Goal: Task Accomplishment & Management: Manage account settings

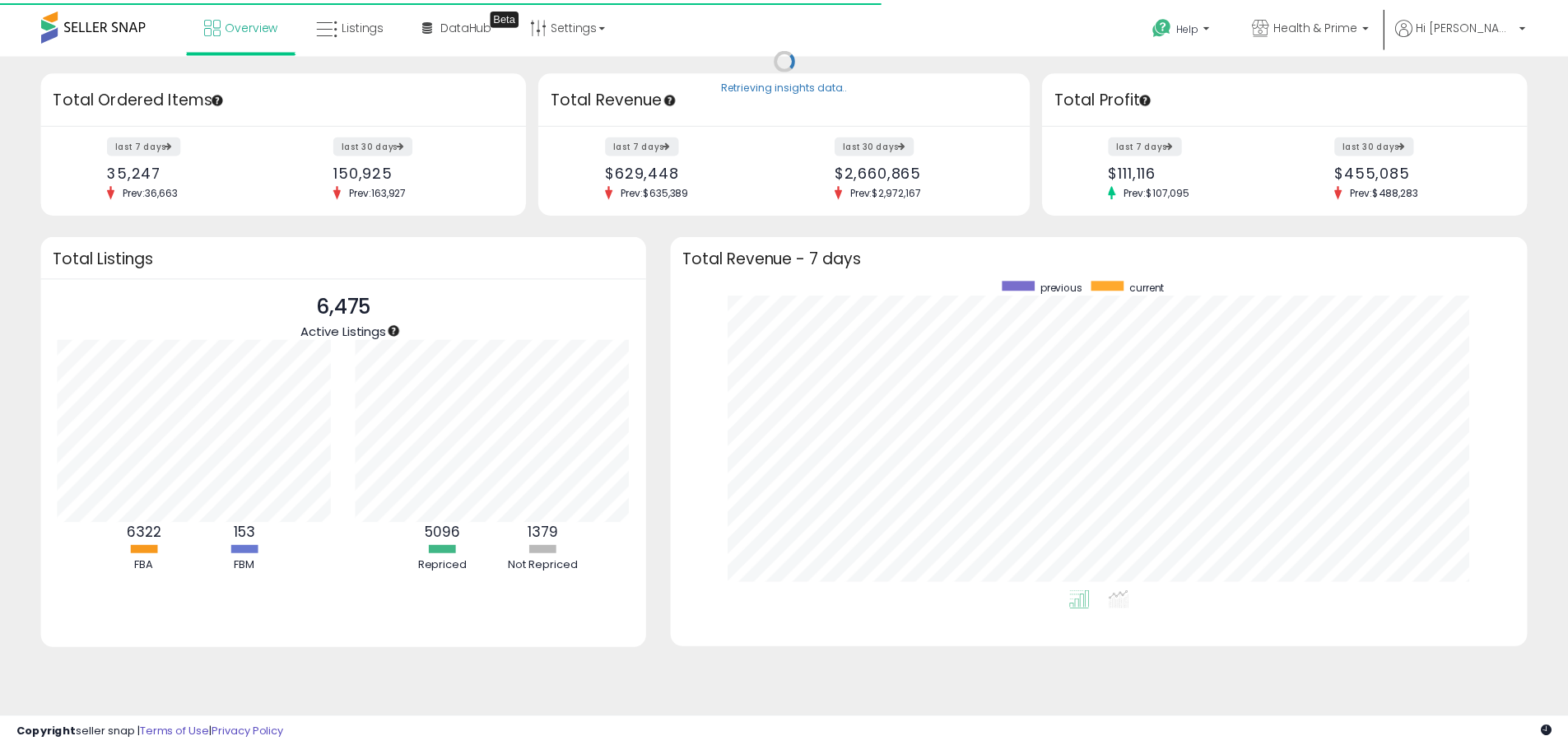
scroll to position [312, 831]
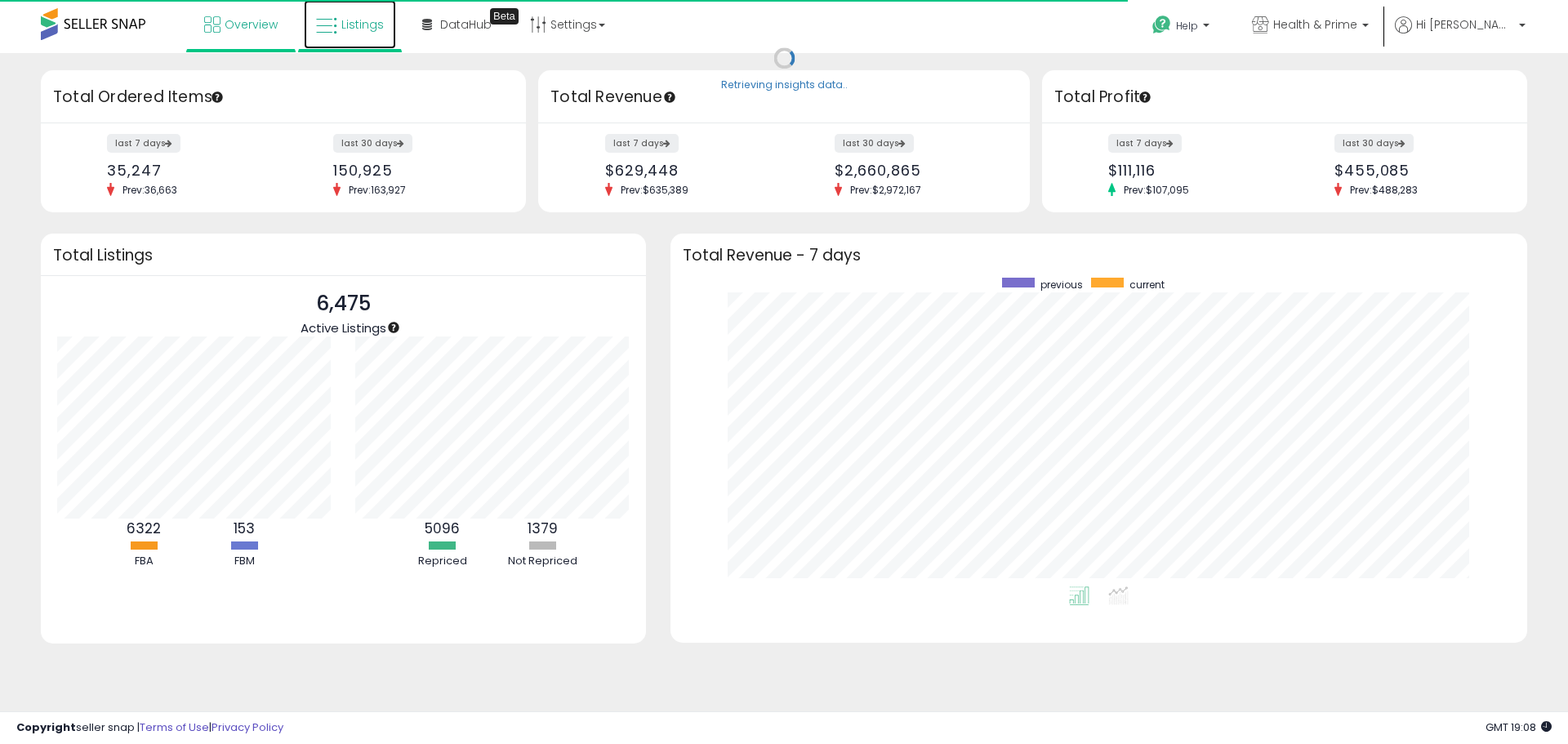
click at [352, 14] on link "Listings" at bounding box center [350, 24] width 92 height 49
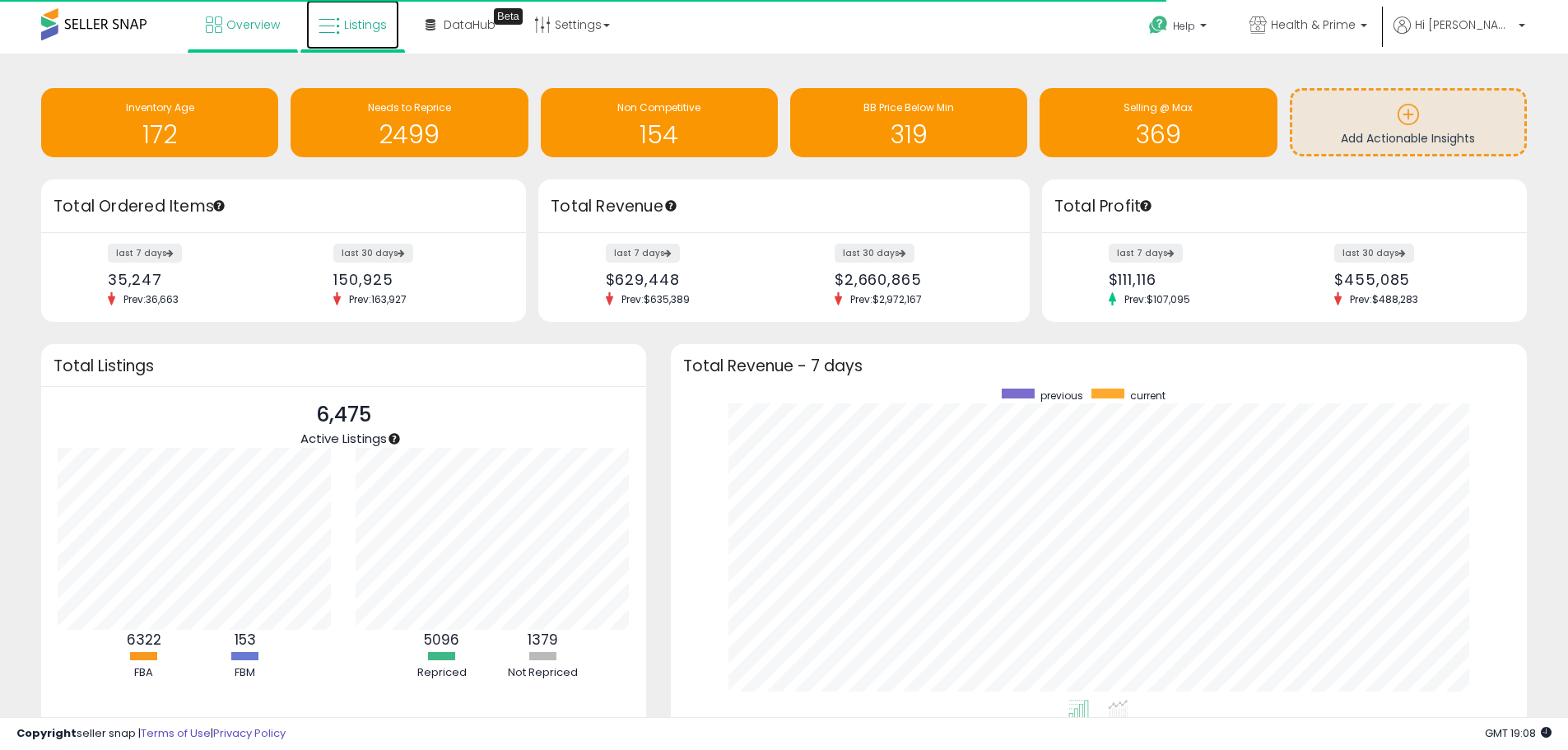
scroll to position [823308, 822424]
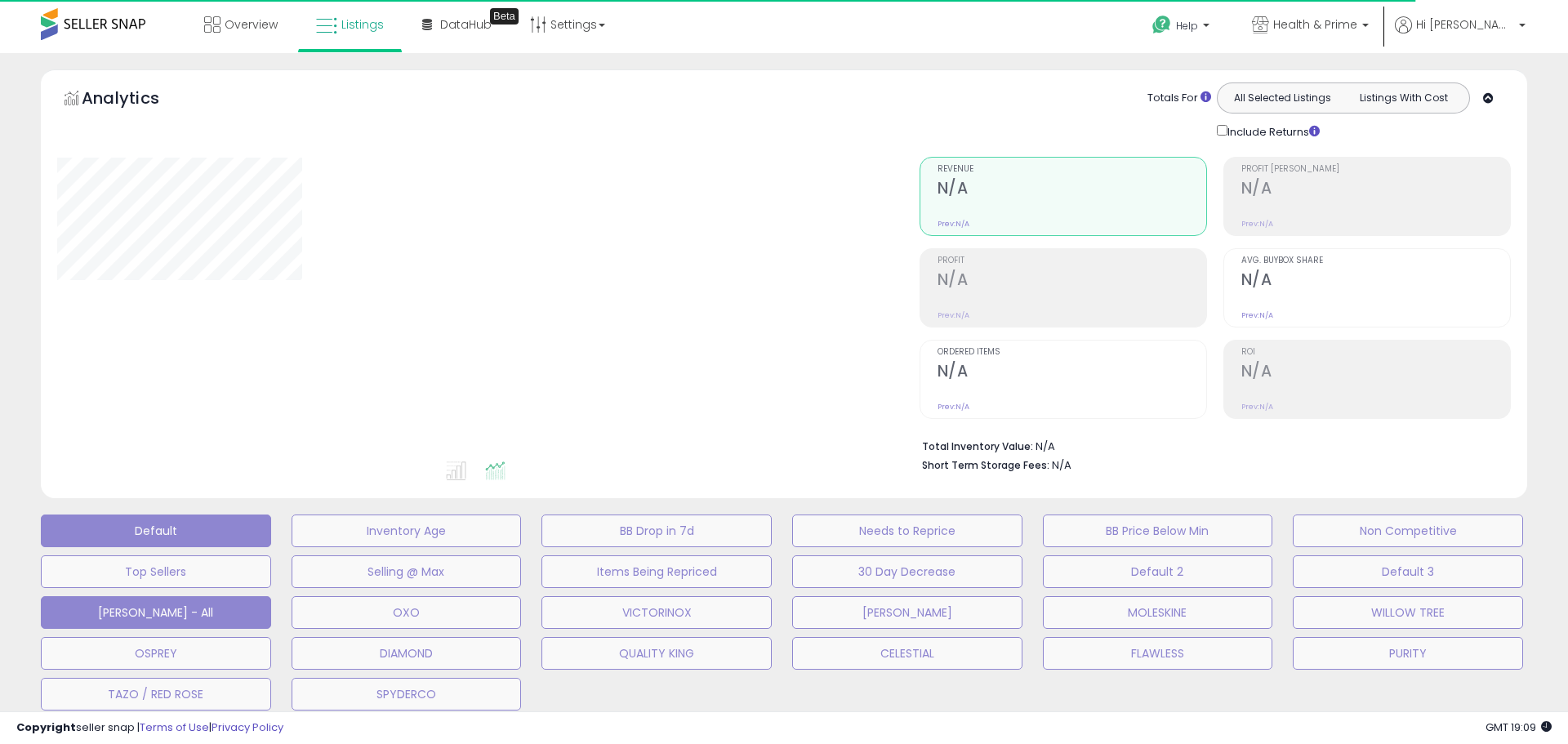
click at [206, 618] on button "David - All" at bounding box center [156, 612] width 230 height 33
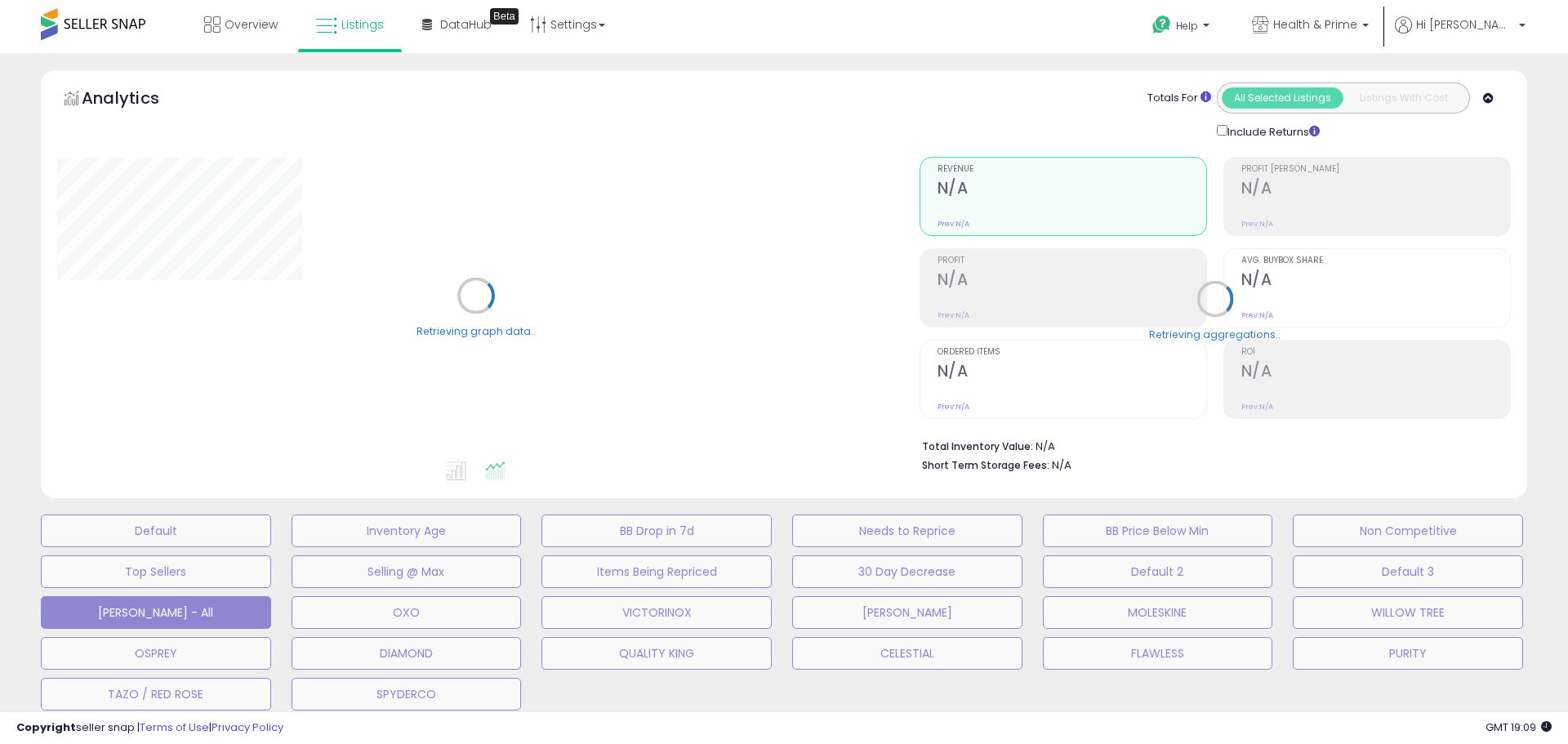
select select "**"
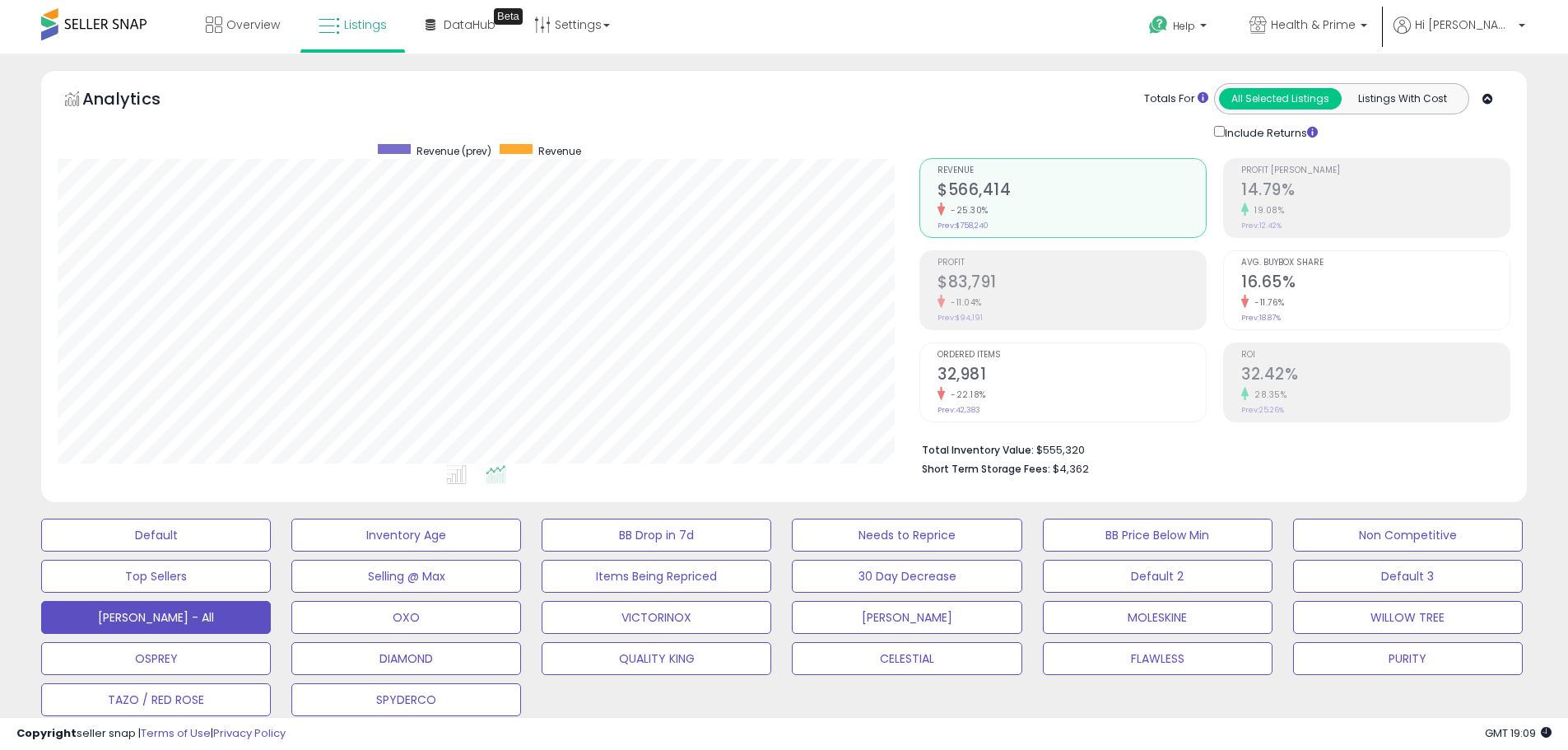
scroll to position [338, 862]
click at [873, 658] on button "CELESTIAL" at bounding box center [906, 659] width 229 height 33
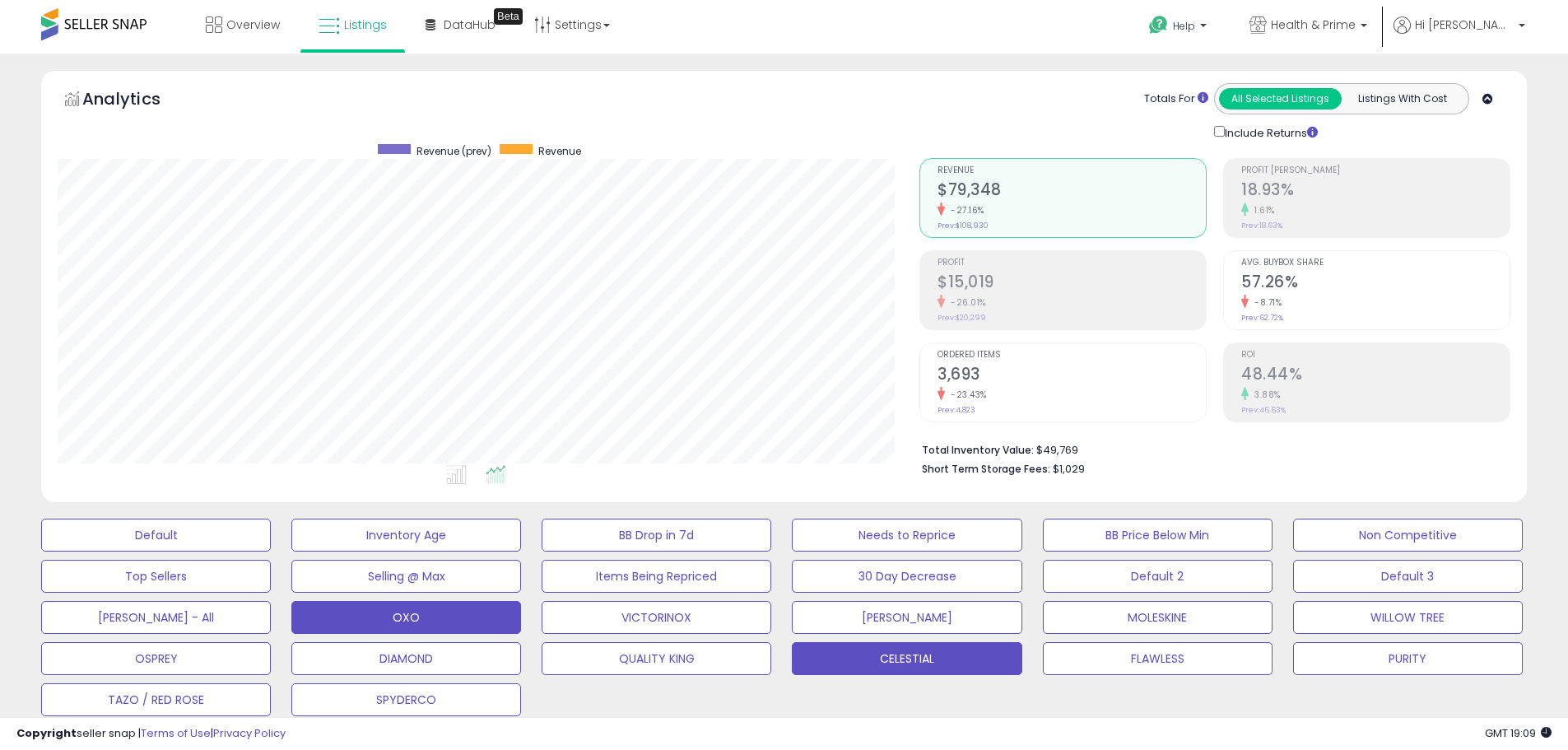
click at [433, 611] on button "OXO" at bounding box center [405, 617] width 229 height 33
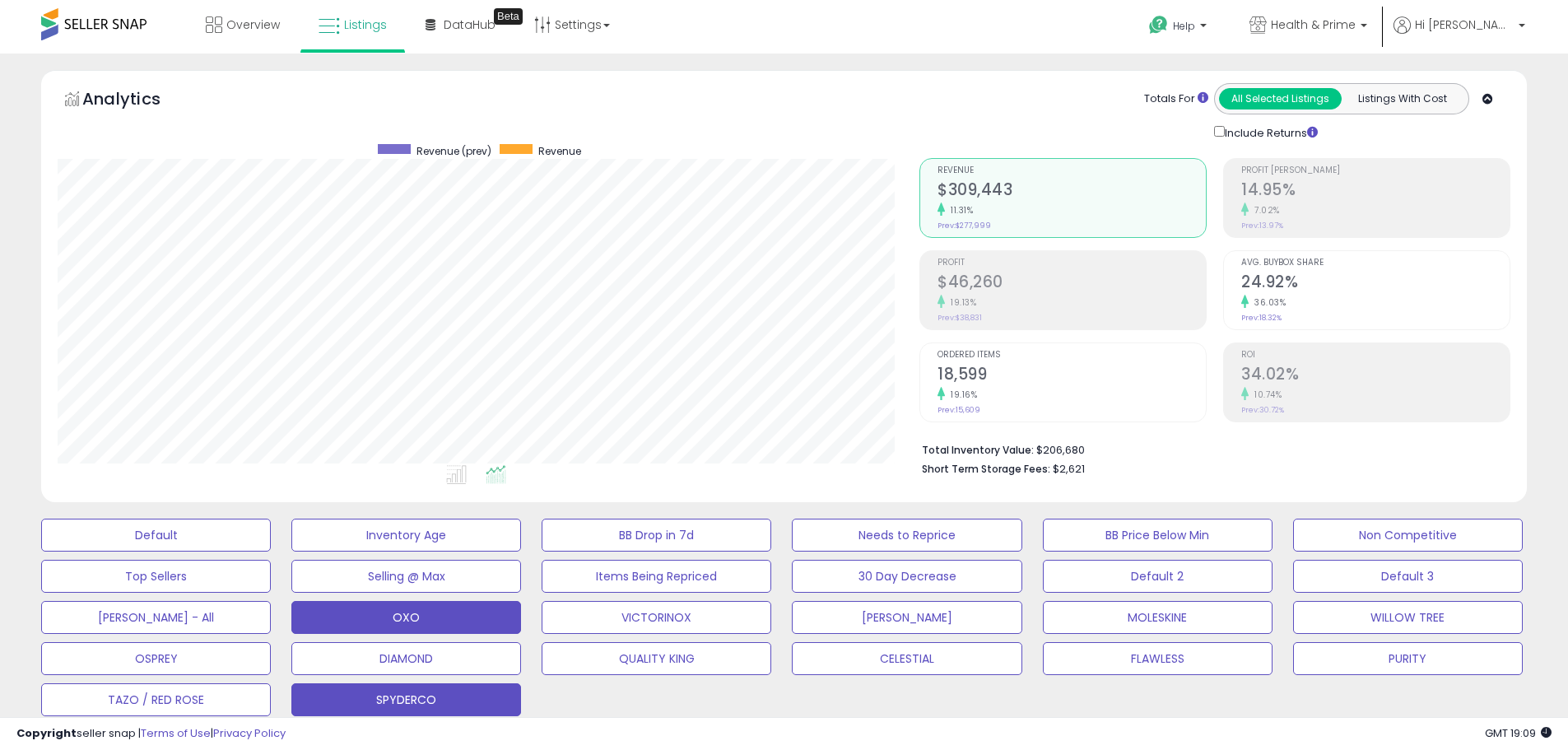
click at [463, 701] on button "SPYDERCO" at bounding box center [405, 700] width 229 height 33
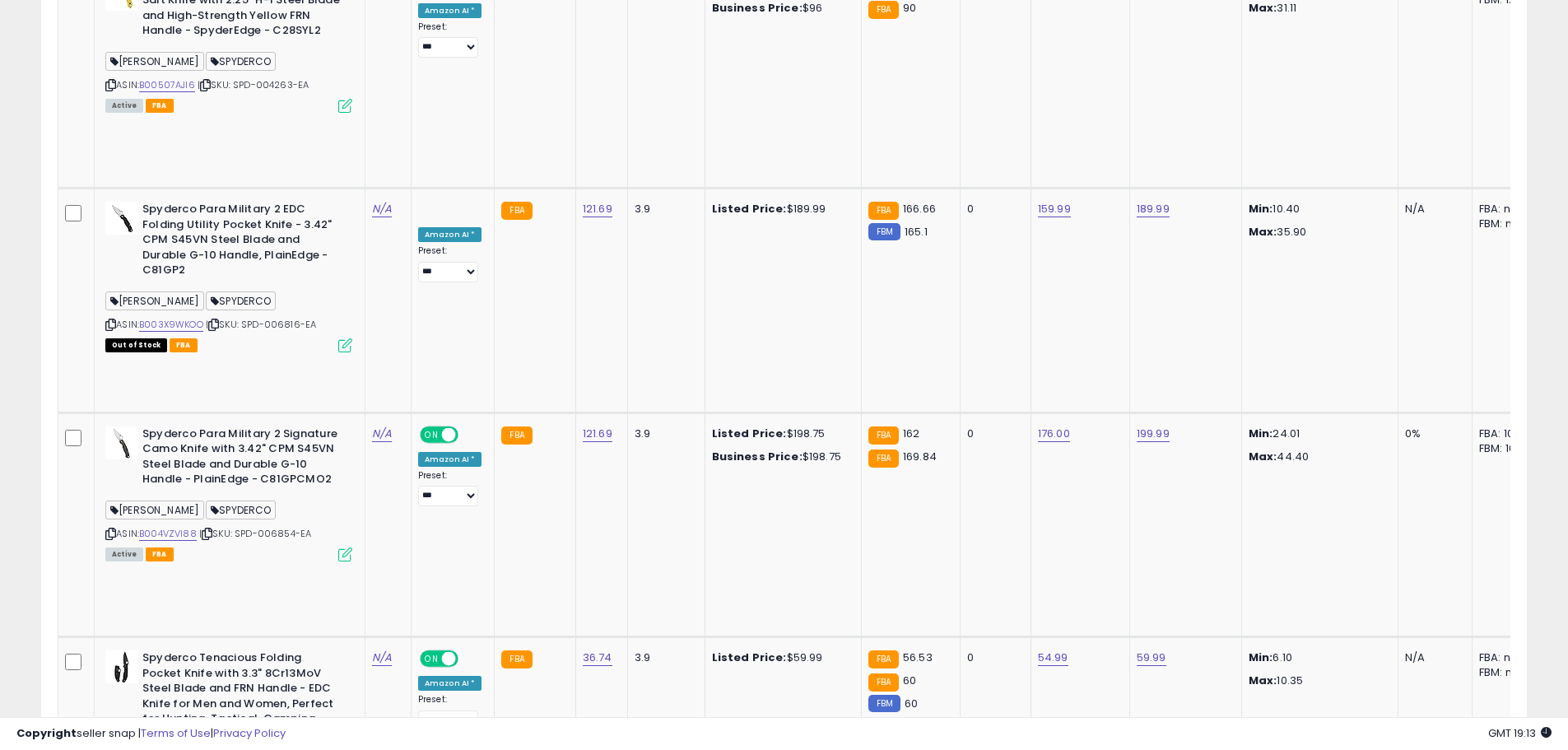
scroll to position [2388, 0]
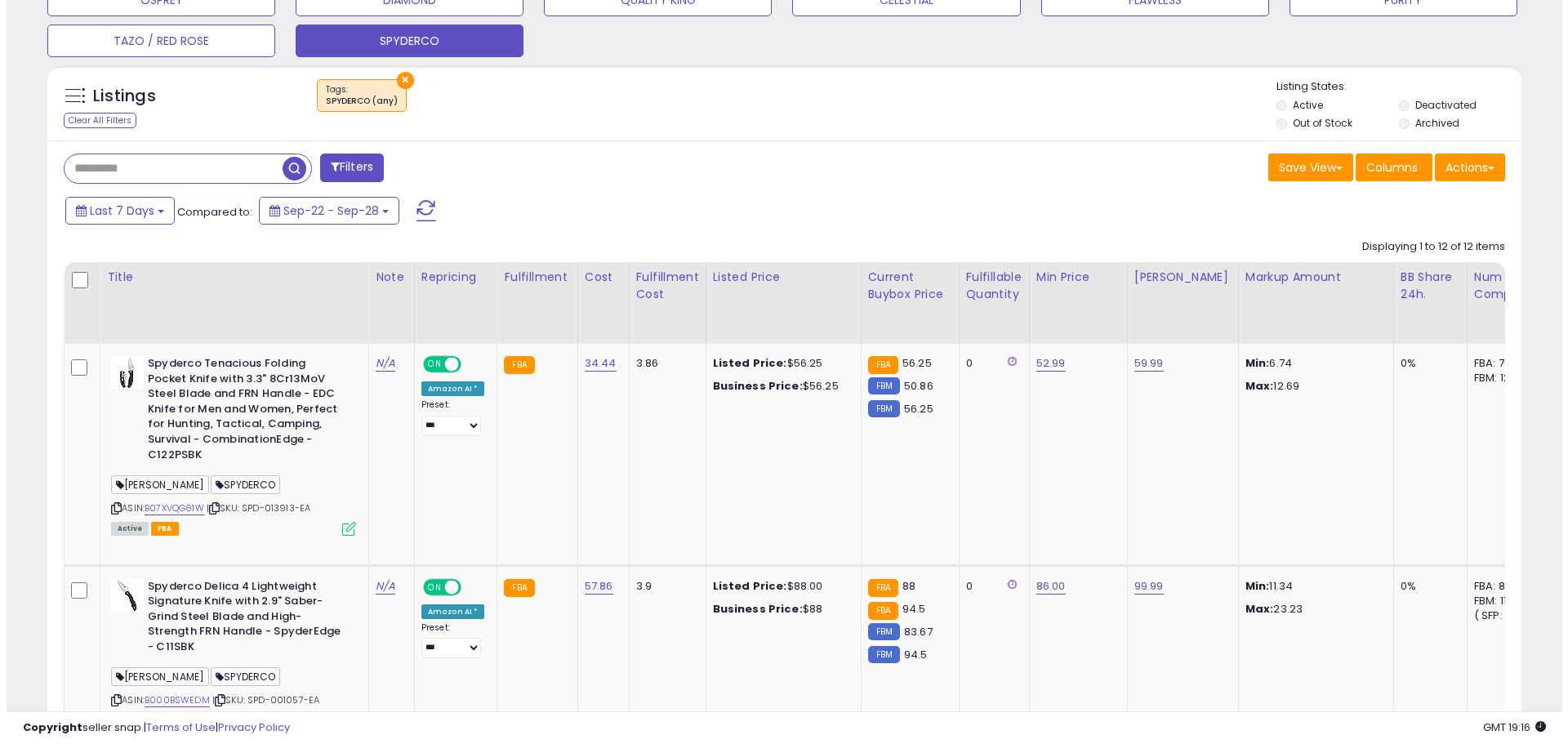
scroll to position [245, 0]
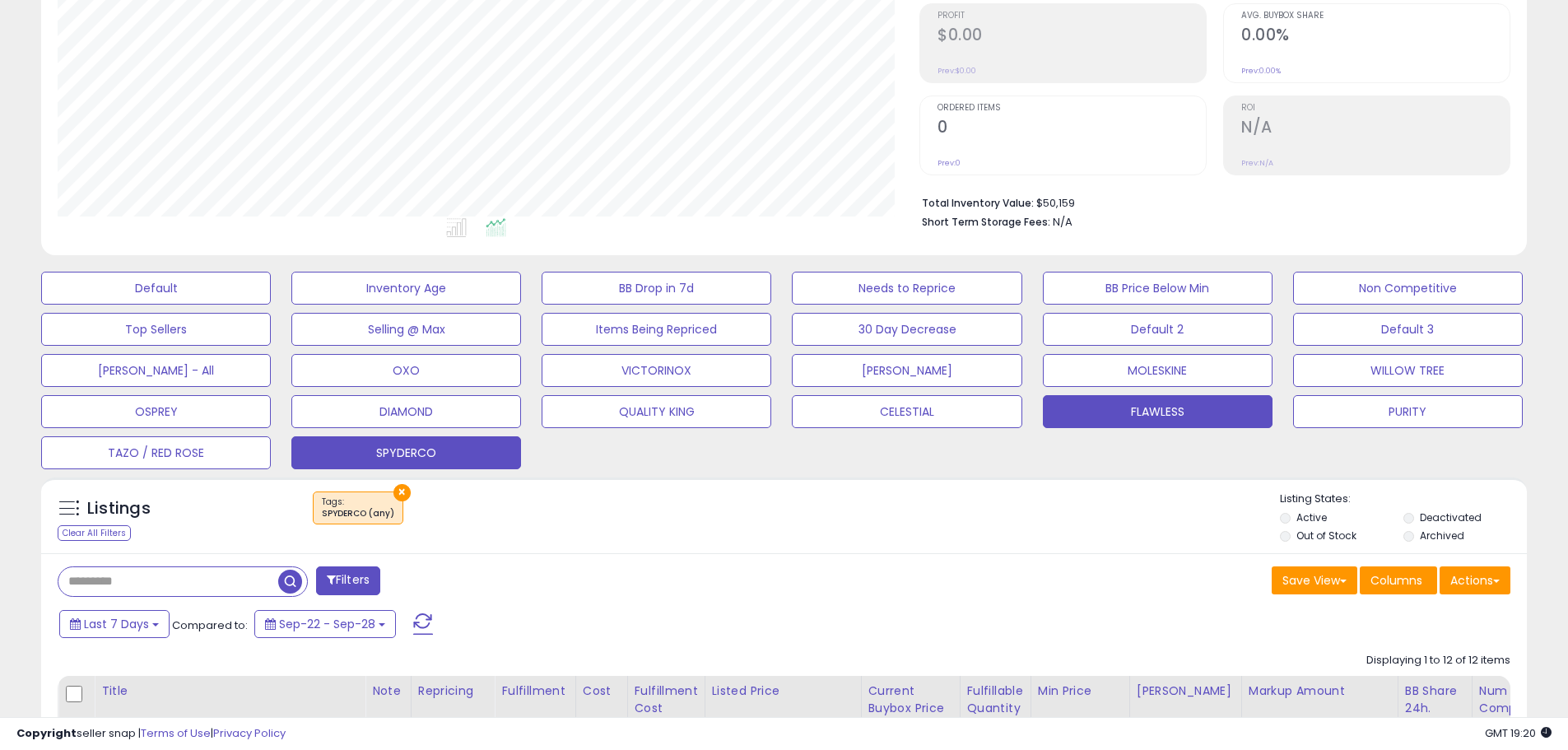
click at [1063, 423] on button "FLAWLESS" at bounding box center [1157, 412] width 229 height 33
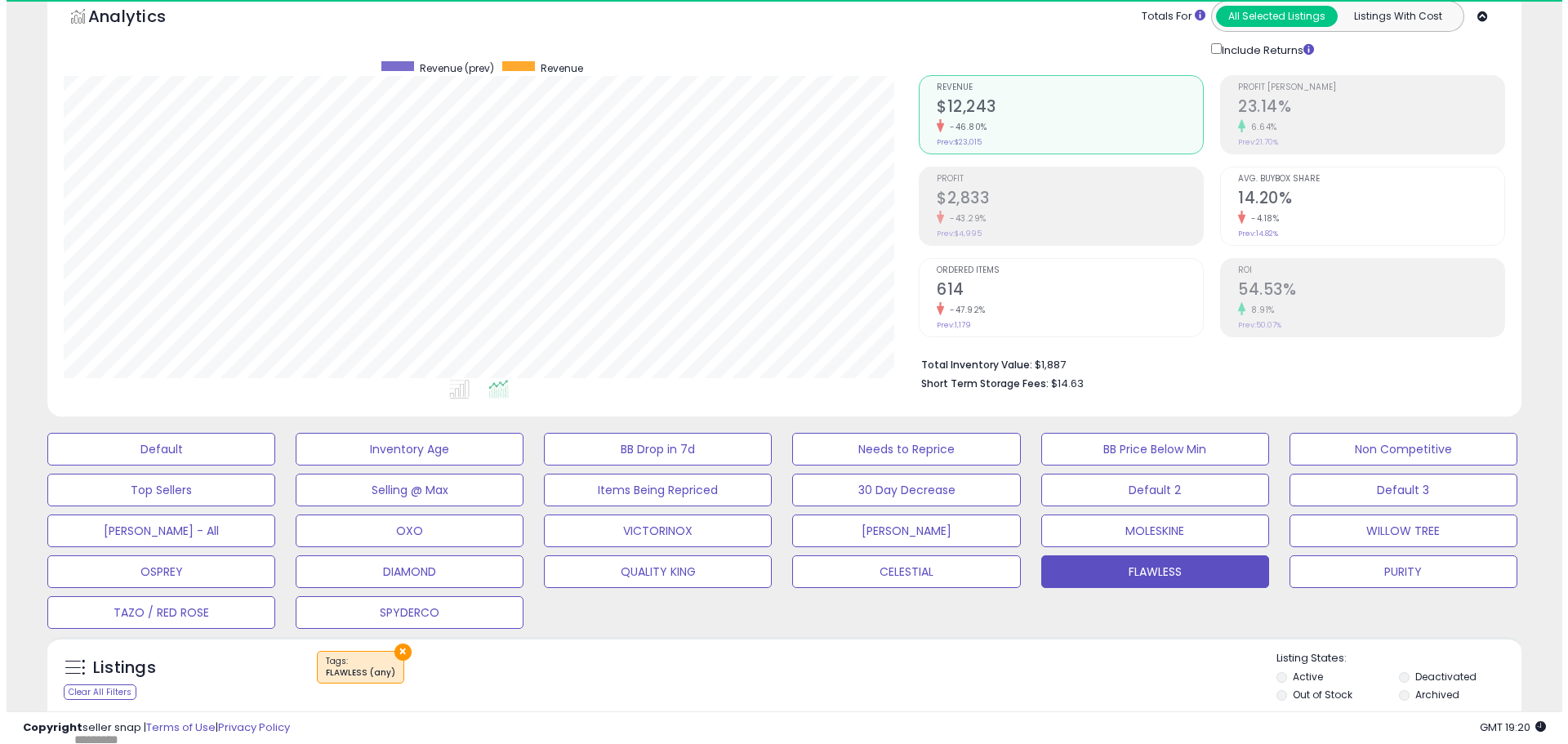
scroll to position [335, 855]
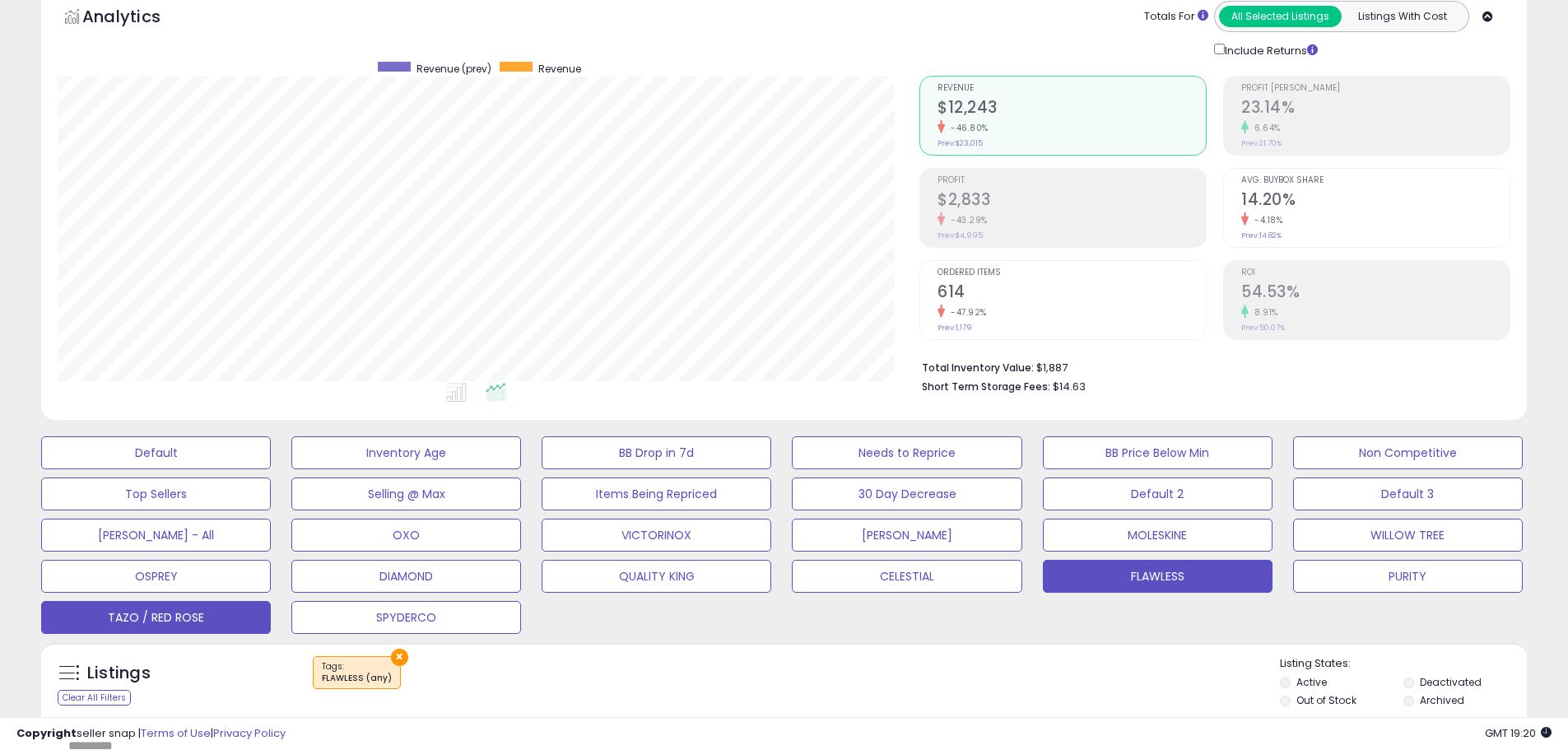
click at [235, 609] on button "TAZO / RED ROSE" at bounding box center [156, 617] width 229 height 33
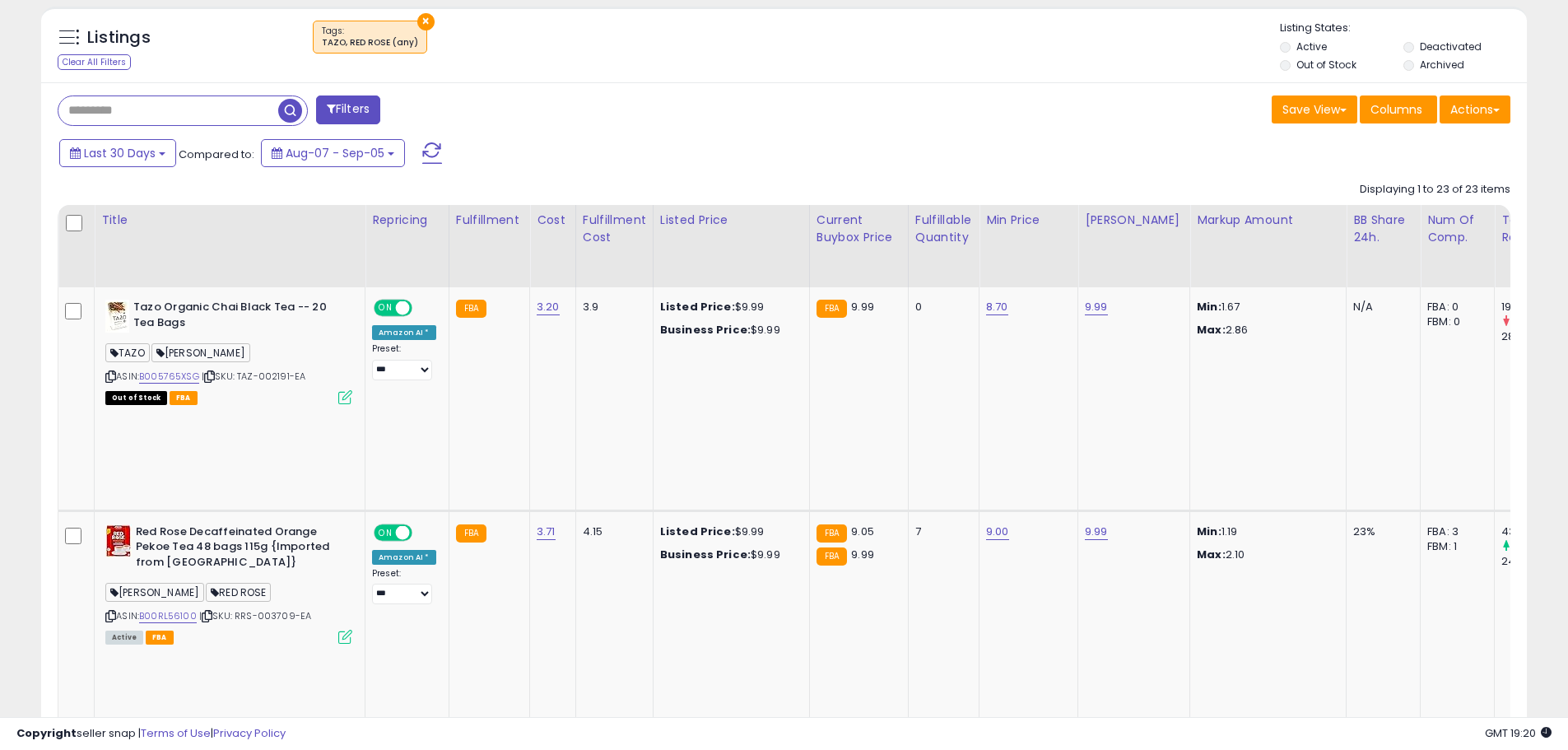
scroll to position [577, 0]
